Goal: Navigation & Orientation: Find specific page/section

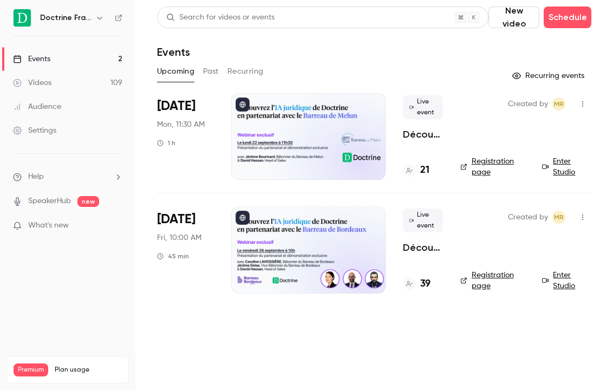
click at [95, 15] on icon "button" at bounding box center [99, 18] width 9 height 9
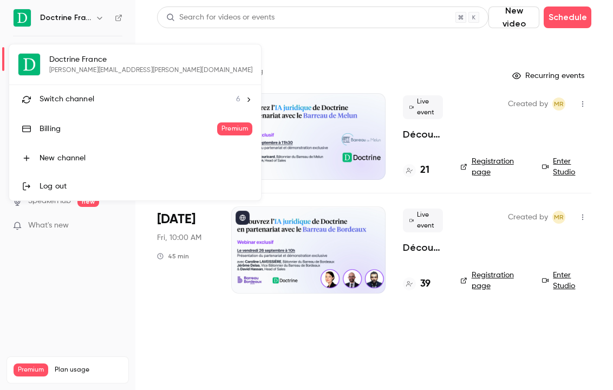
click at [88, 99] on span "Switch channel" at bounding box center [67, 99] width 55 height 11
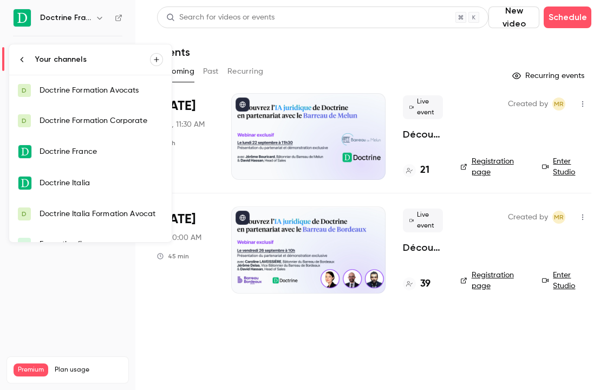
click at [110, 90] on div "Doctrine Formation Avocats" at bounding box center [101, 90] width 123 height 11
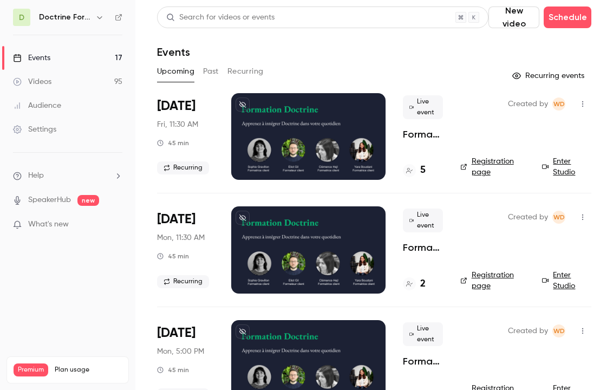
click at [205, 76] on button "Past" at bounding box center [211, 71] width 16 height 17
click at [407, 171] on icon at bounding box center [409, 170] width 6 height 6
